Goal: Task Accomplishment & Management: Use online tool/utility

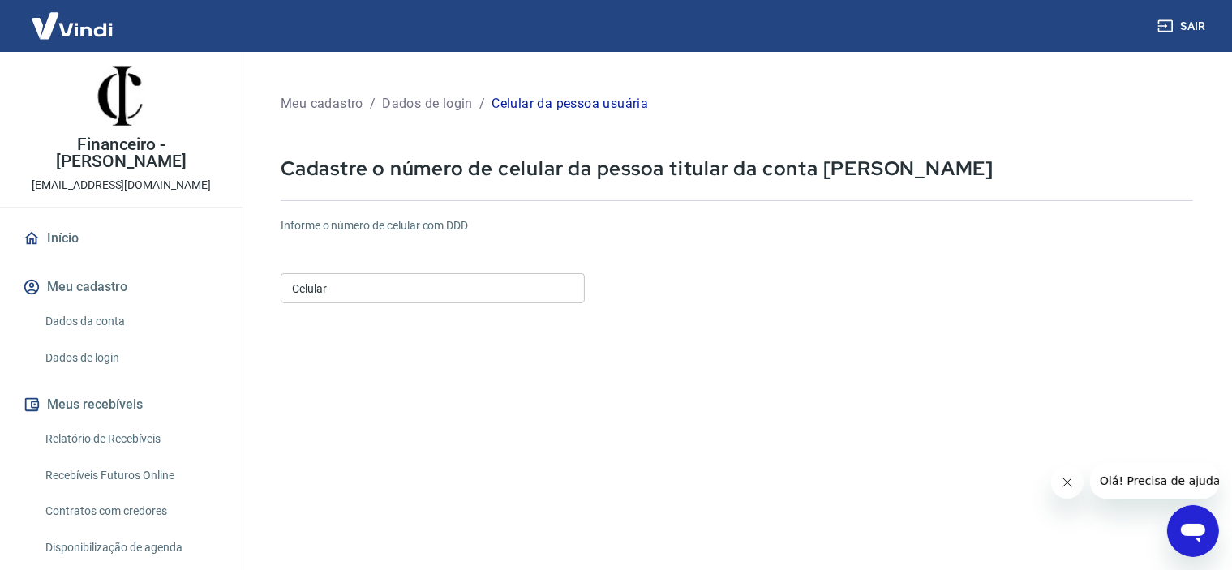
click at [112, 423] on link "Relatório de Recebíveis" at bounding box center [131, 438] width 184 height 33
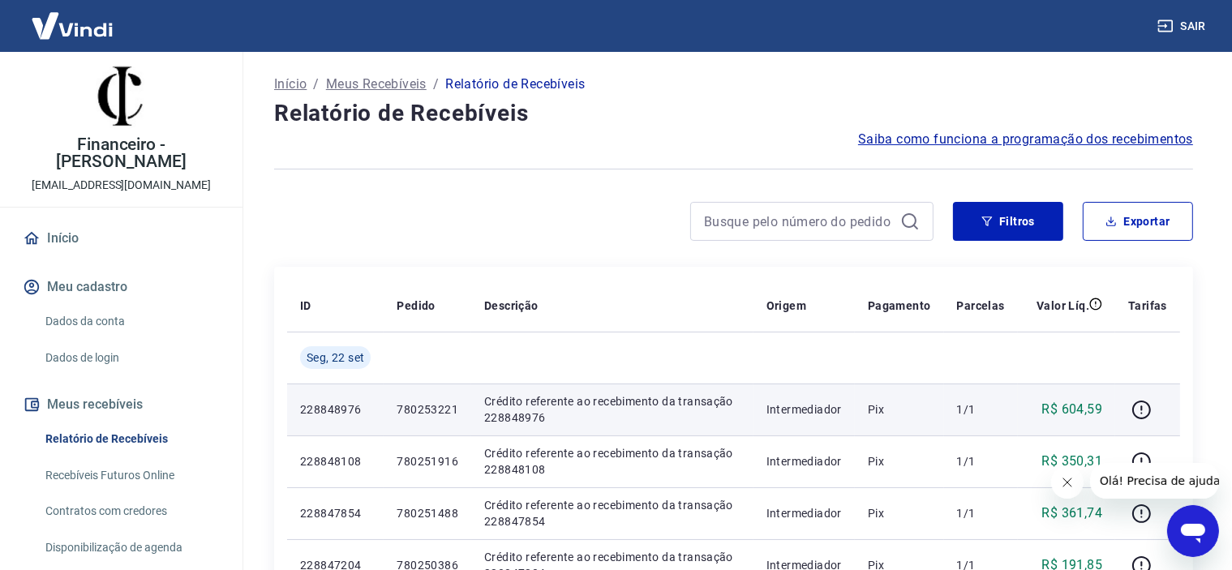
scroll to position [243, 0]
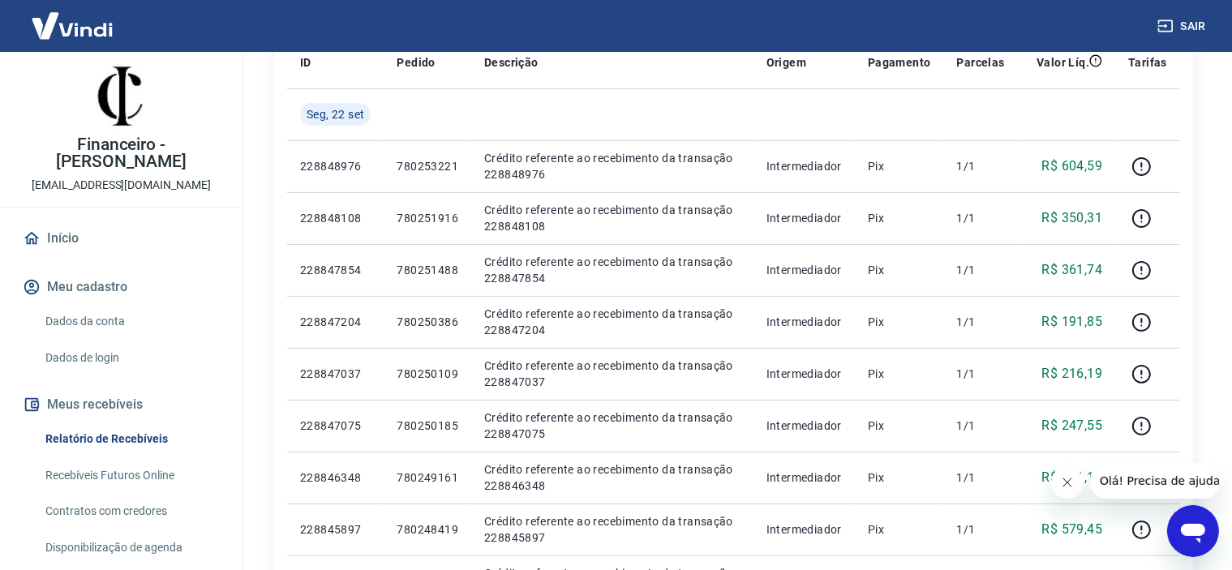
click at [126, 459] on link "Recebíveis Futuros Online" at bounding box center [131, 475] width 184 height 33
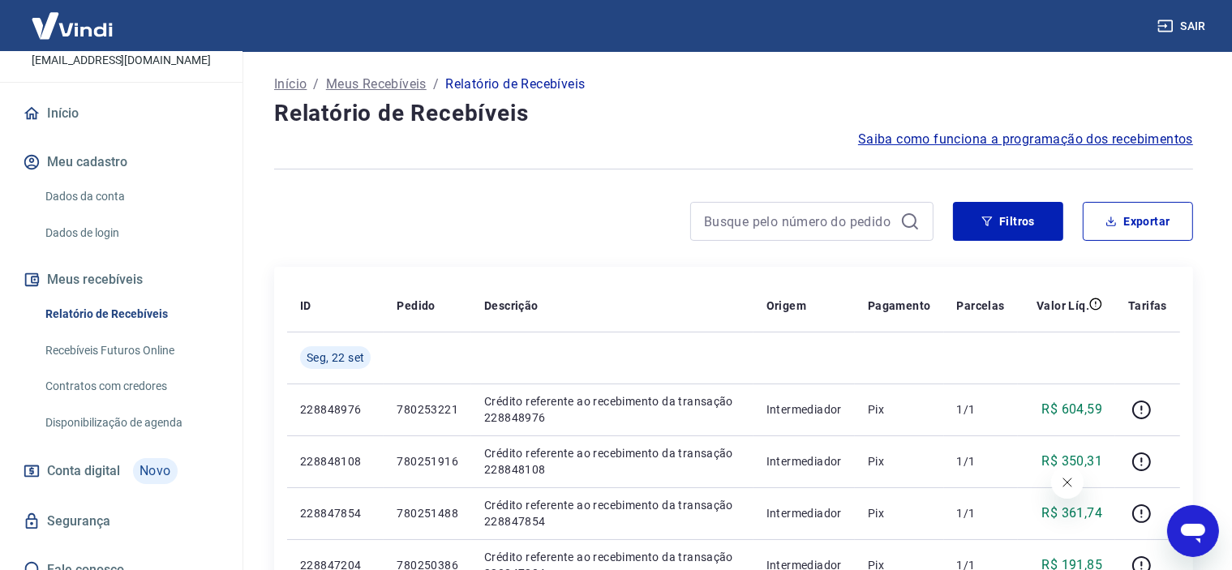
click at [103, 339] on link "Recebíveis Futuros Online" at bounding box center [131, 350] width 184 height 33
